Goal: Navigation & Orientation: Understand site structure

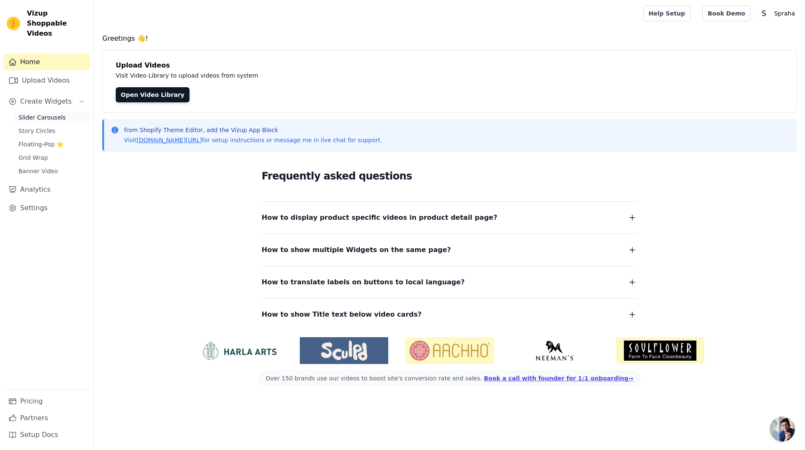
click at [49, 113] on span "Slider Carousels" at bounding box center [41, 117] width 47 height 8
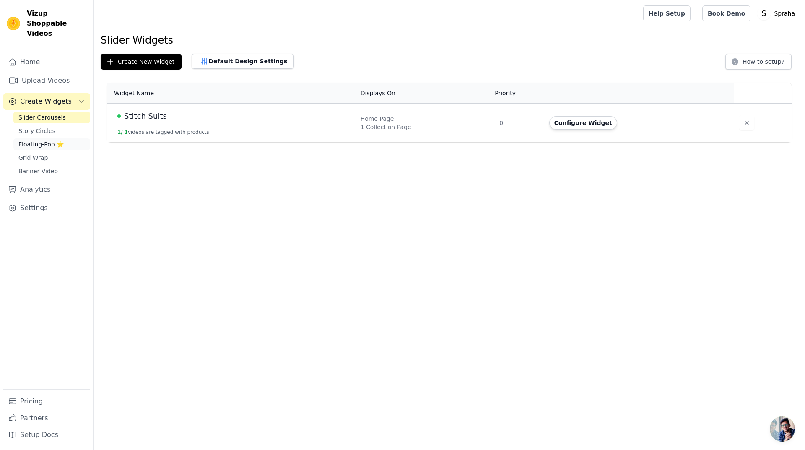
click at [47, 140] on span "Floating-Pop ⭐" at bounding box center [40, 144] width 45 height 8
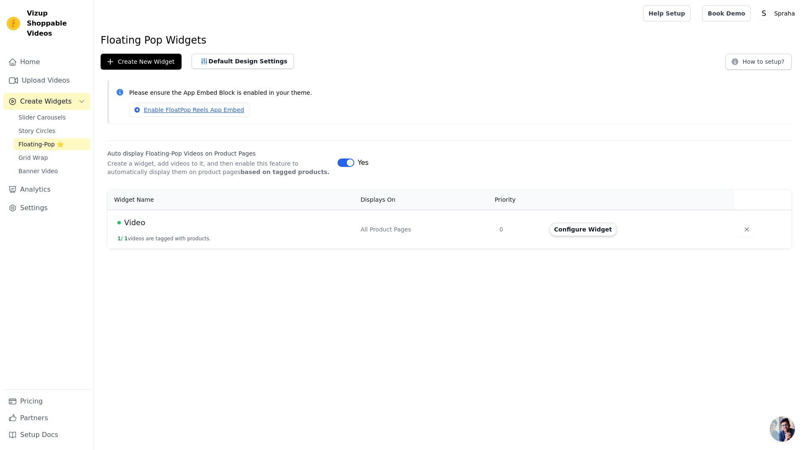
click at [340, 161] on button "Label" at bounding box center [346, 163] width 17 height 8
click at [31, 154] on span "Grid Wrap" at bounding box center [32, 158] width 29 height 8
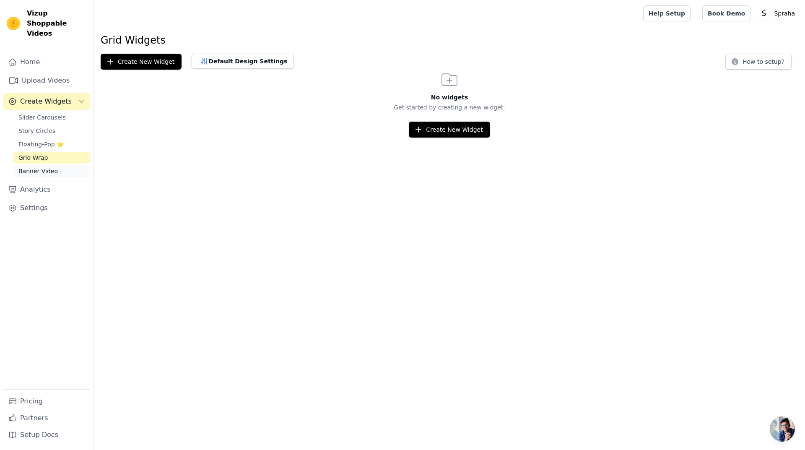
click at [45, 167] on span "Banner Video" at bounding box center [37, 171] width 39 height 8
click at [29, 183] on link "Analytics" at bounding box center [46, 189] width 87 height 17
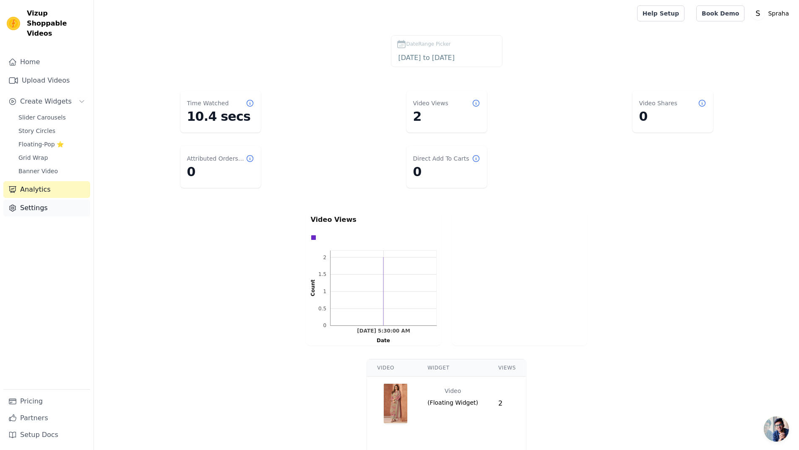
click at [42, 200] on link "Settings" at bounding box center [46, 208] width 87 height 17
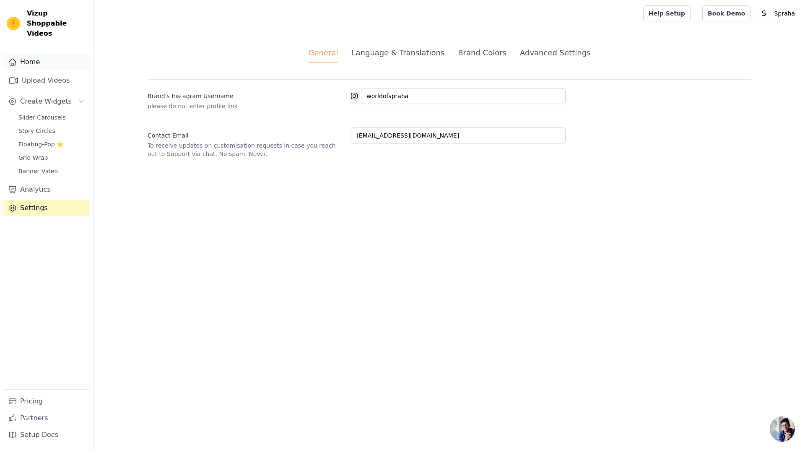
click at [36, 54] on link "Home" at bounding box center [46, 62] width 87 height 17
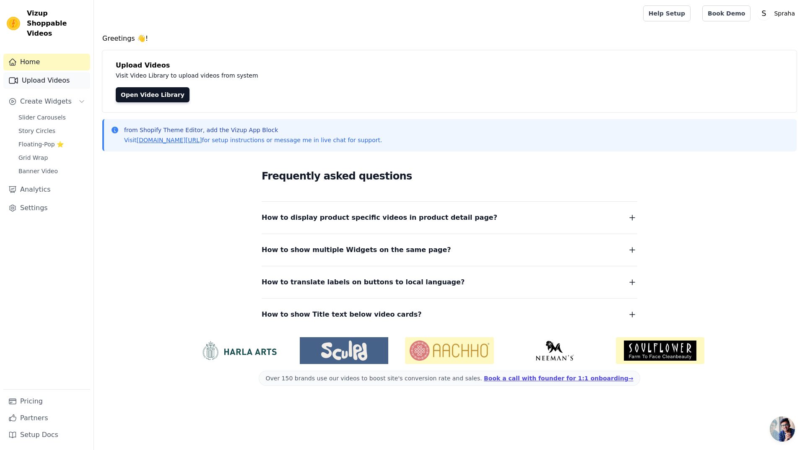
click at [36, 72] on link "Upload Videos" at bounding box center [46, 80] width 87 height 17
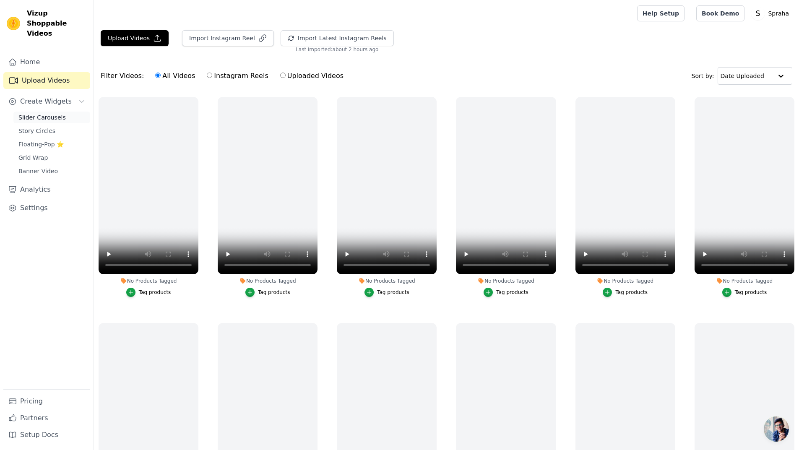
click at [38, 112] on link "Slider Carousels" at bounding box center [51, 118] width 77 height 12
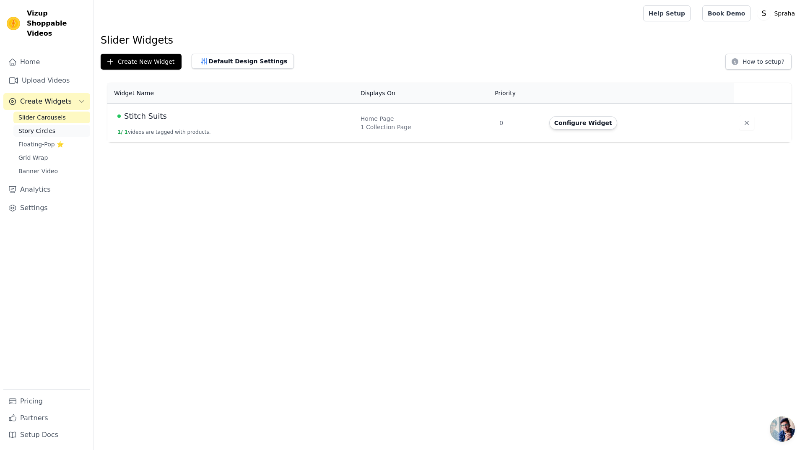
click at [39, 125] on link "Story Circles" at bounding box center [51, 131] width 77 height 12
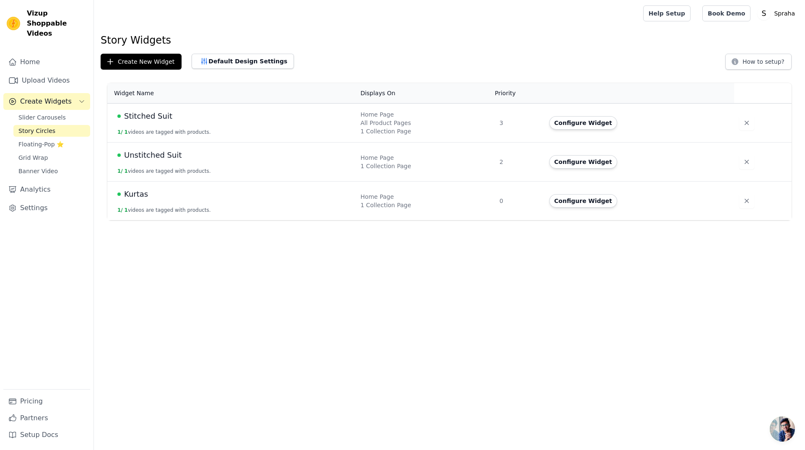
click at [32, 140] on div "Slider Carousels Story Circles Floating-Pop ⭐ Grid Wrap Banner Video" at bounding box center [51, 144] width 77 height 65
click at [31, 140] on span "Floating-Pop ⭐" at bounding box center [40, 144] width 45 height 8
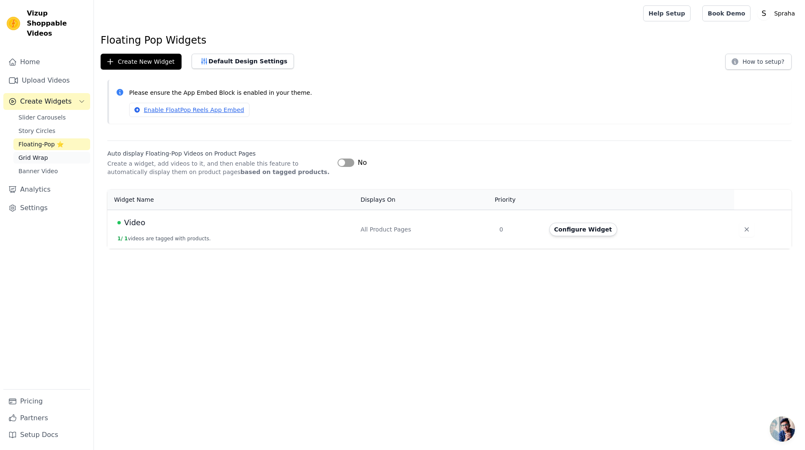
click at [44, 154] on span "Grid Wrap" at bounding box center [32, 158] width 29 height 8
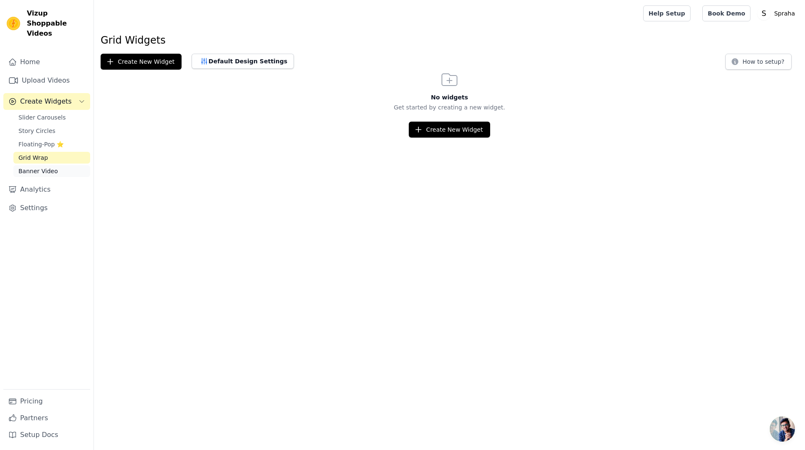
click at [44, 167] on span "Banner Video" at bounding box center [37, 171] width 39 height 8
click at [59, 200] on link "Settings" at bounding box center [46, 208] width 87 height 17
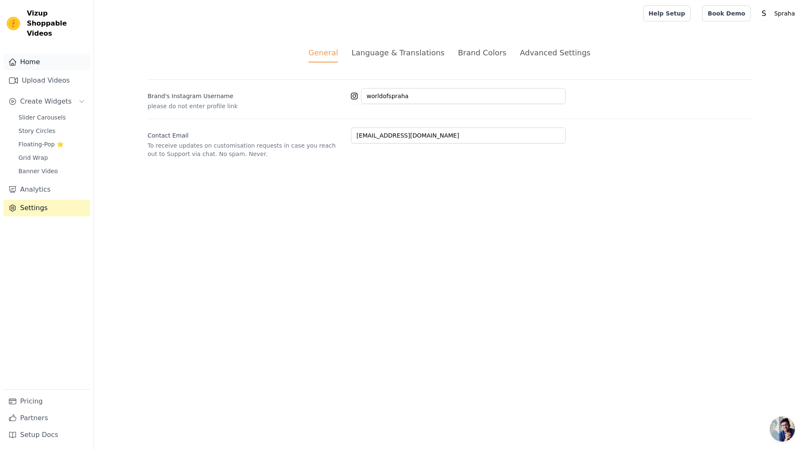
click at [48, 56] on link "Home" at bounding box center [46, 62] width 87 height 17
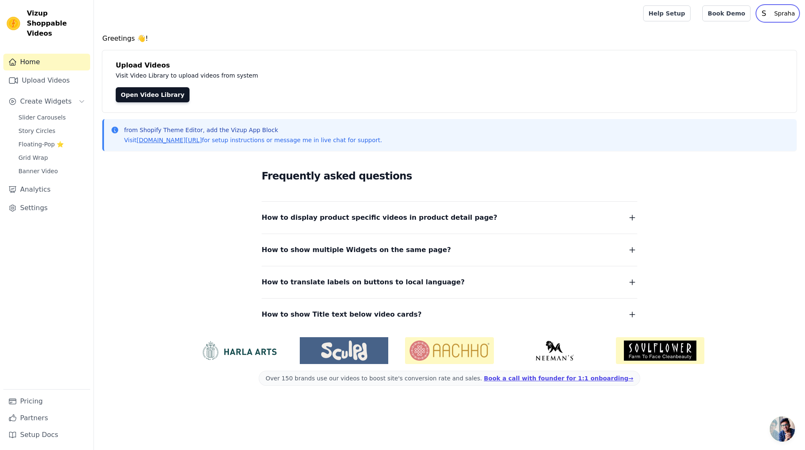
click at [787, 12] on p "Spraha" at bounding box center [785, 13] width 28 height 15
click at [728, 35] on link "Settings" at bounding box center [758, 34] width 81 height 15
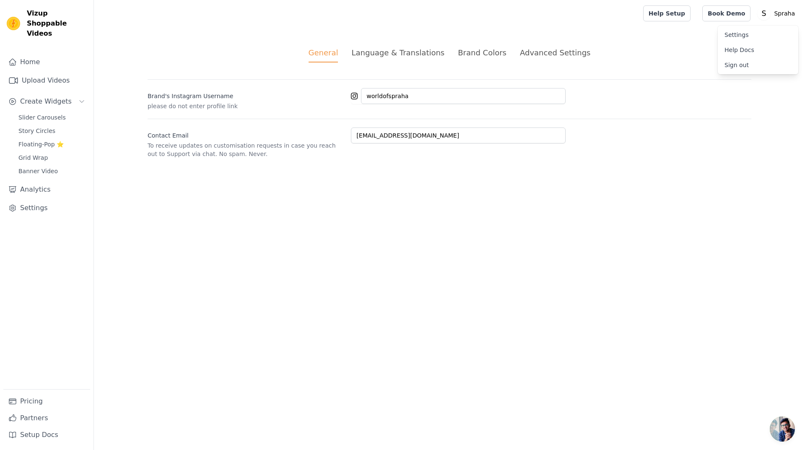
click at [568, 57] on div "Advanced Settings" at bounding box center [555, 52] width 70 height 11
